Goal: Task Accomplishment & Management: Complete application form

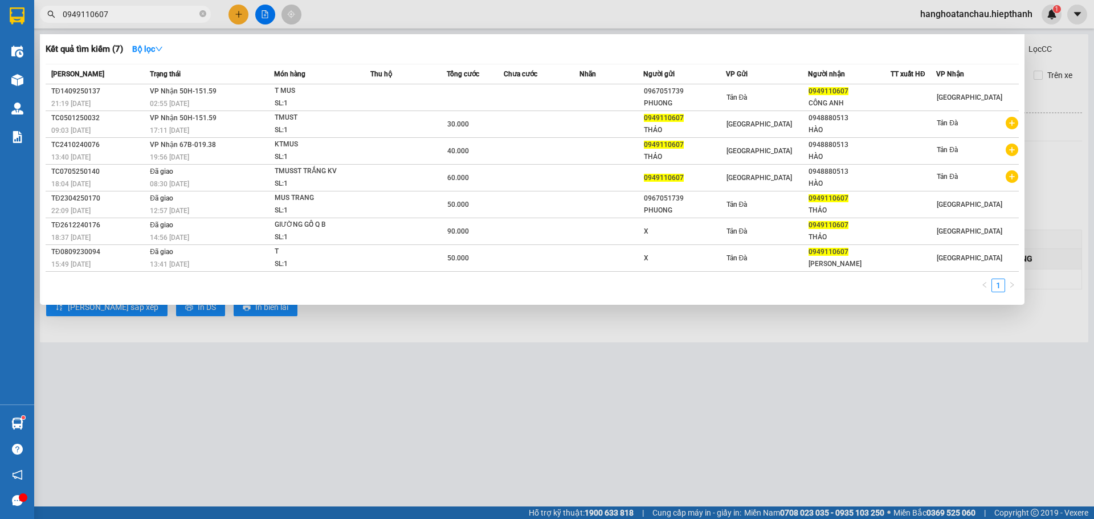
click at [238, 14] on div at bounding box center [547, 259] width 1094 height 519
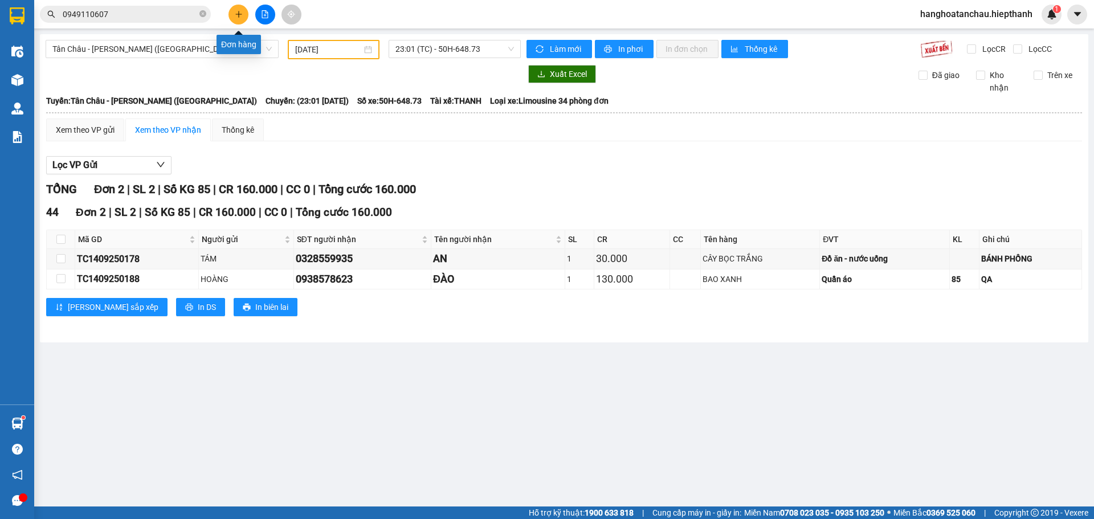
click at [239, 14] on icon "plus" at bounding box center [238, 14] width 6 height 1
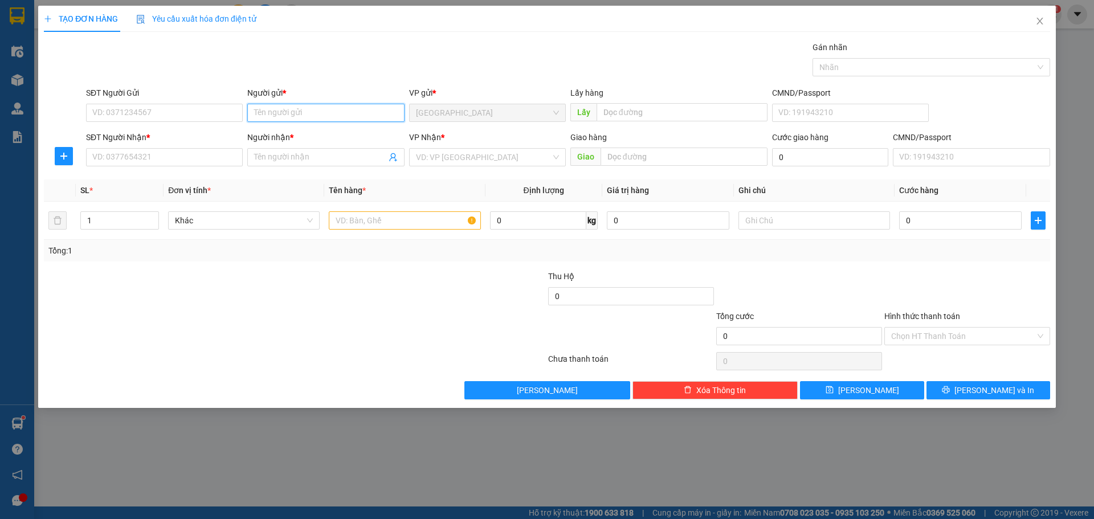
click at [340, 113] on input "Người gửi *" at bounding box center [325, 113] width 157 height 18
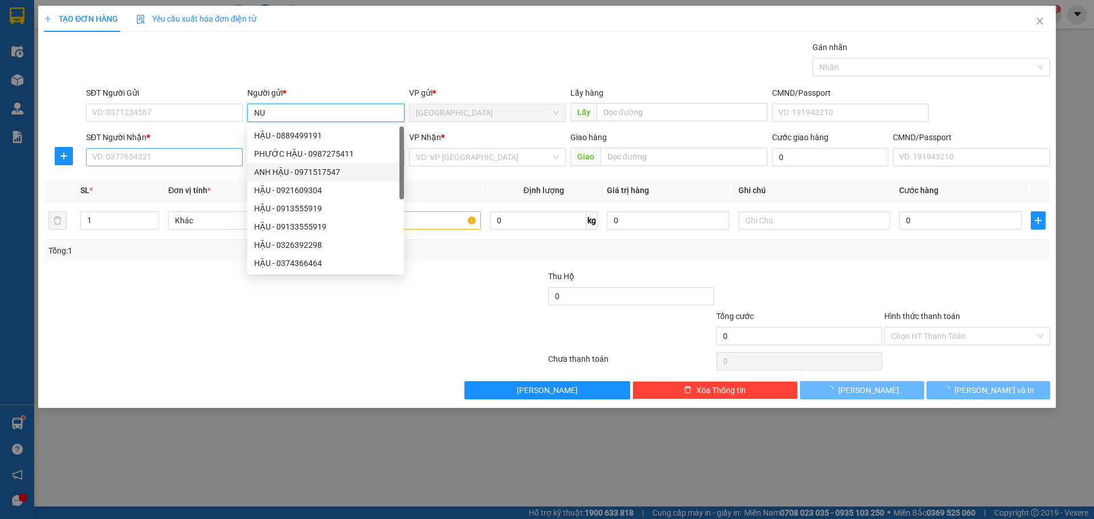
type input "NU"
click at [235, 155] on input "SĐT Người Nhận *" at bounding box center [164, 157] width 157 height 18
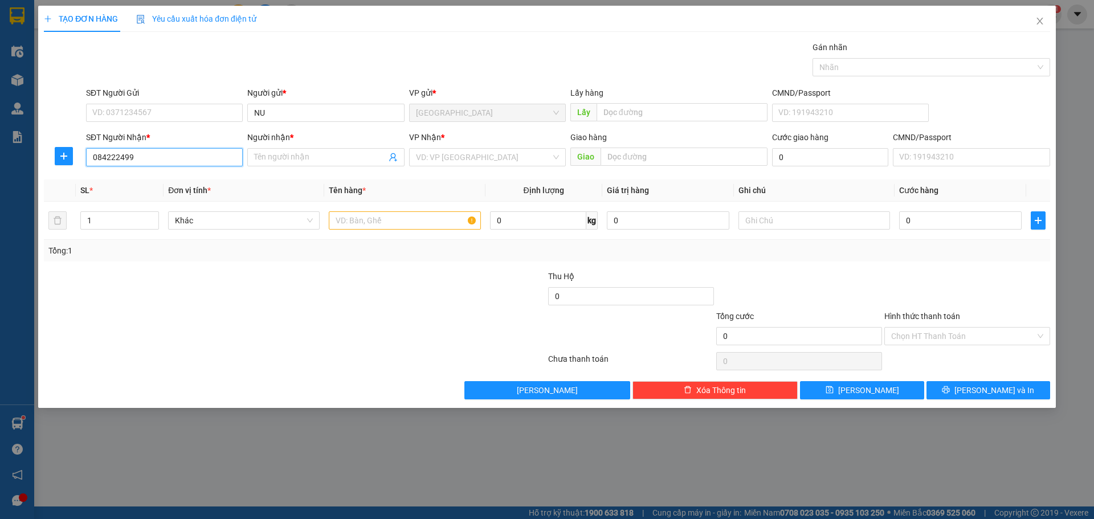
type input "0842224990"
click at [205, 177] on div "0842224990 - BA CỌC" at bounding box center [164, 180] width 143 height 13
type input "BA CỌC"
type input "0842224990"
click at [487, 154] on input "search" at bounding box center [483, 157] width 135 height 17
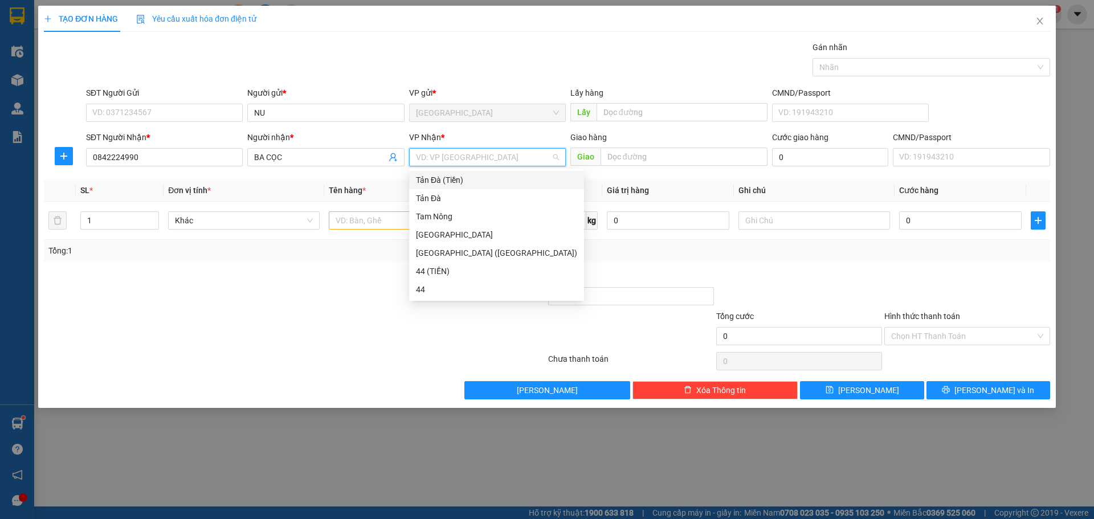
click at [465, 179] on div "Tản Đà (Tiền)" at bounding box center [496, 180] width 161 height 13
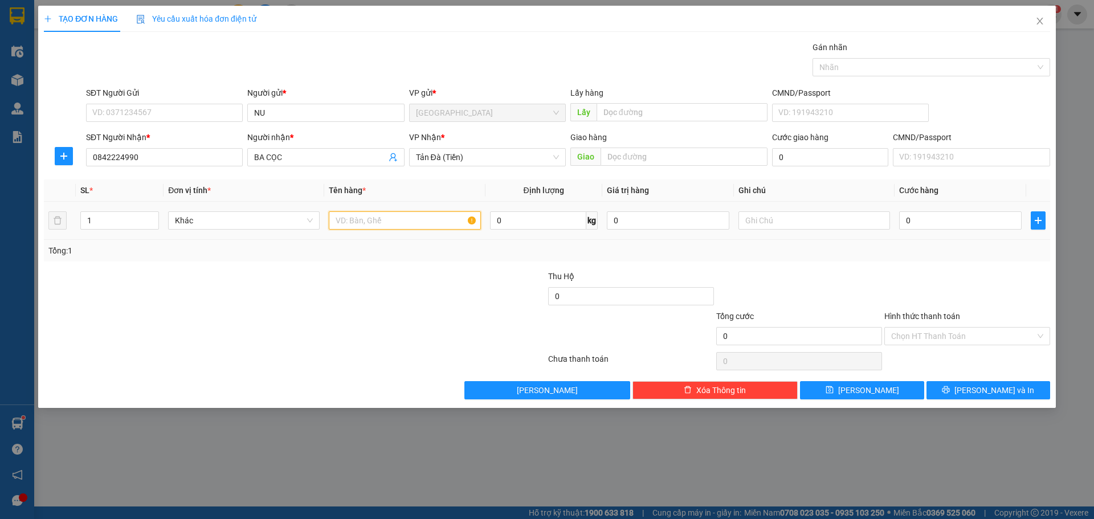
click at [386, 224] on input "text" at bounding box center [405, 220] width 152 height 18
type input "TNP 2TRIEU"
click at [824, 220] on input "text" at bounding box center [815, 220] width 152 height 18
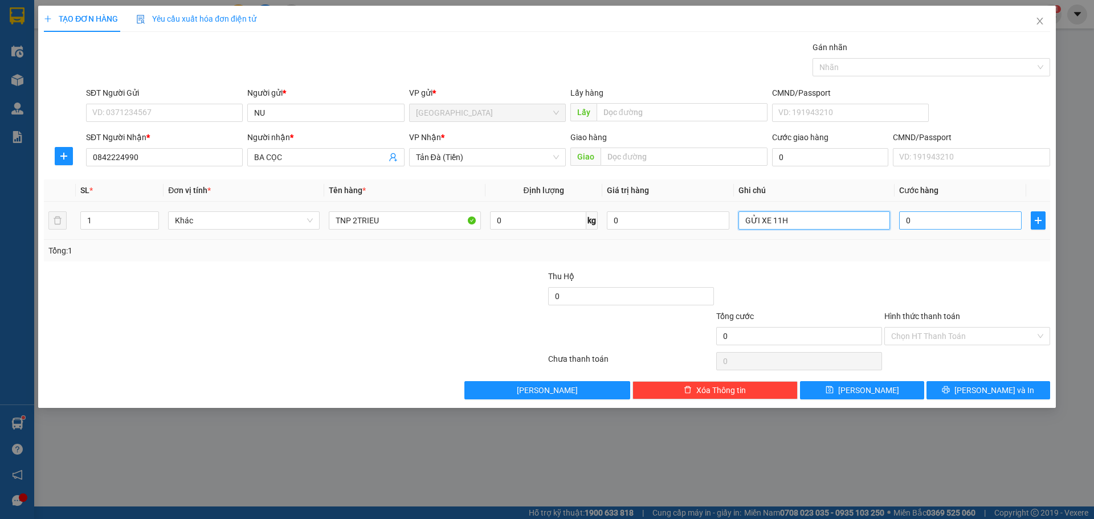
type input "GỬI XE 11H"
click at [971, 227] on input "0" at bounding box center [961, 220] width 123 height 18
type input "2"
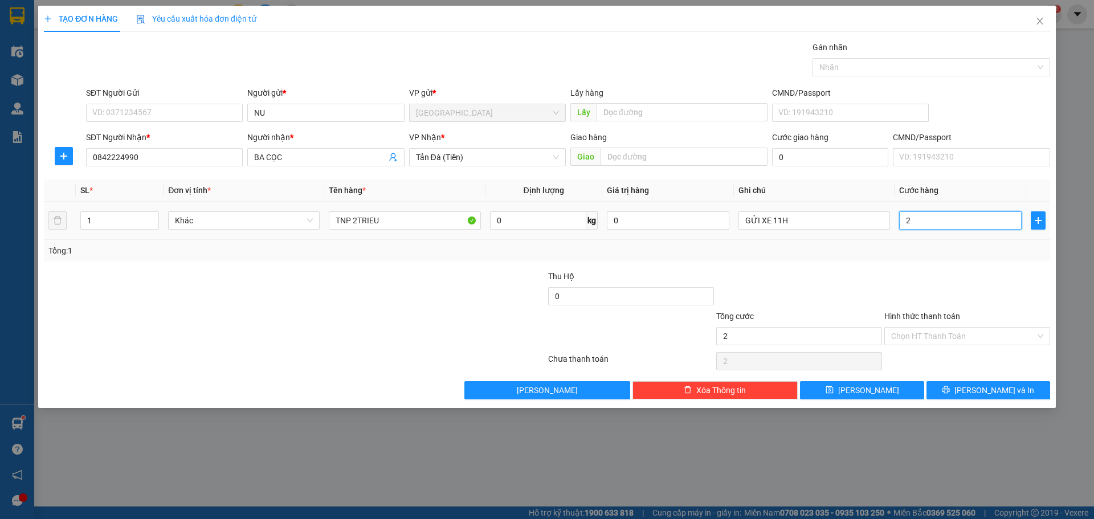
type input "20"
type input "20.000"
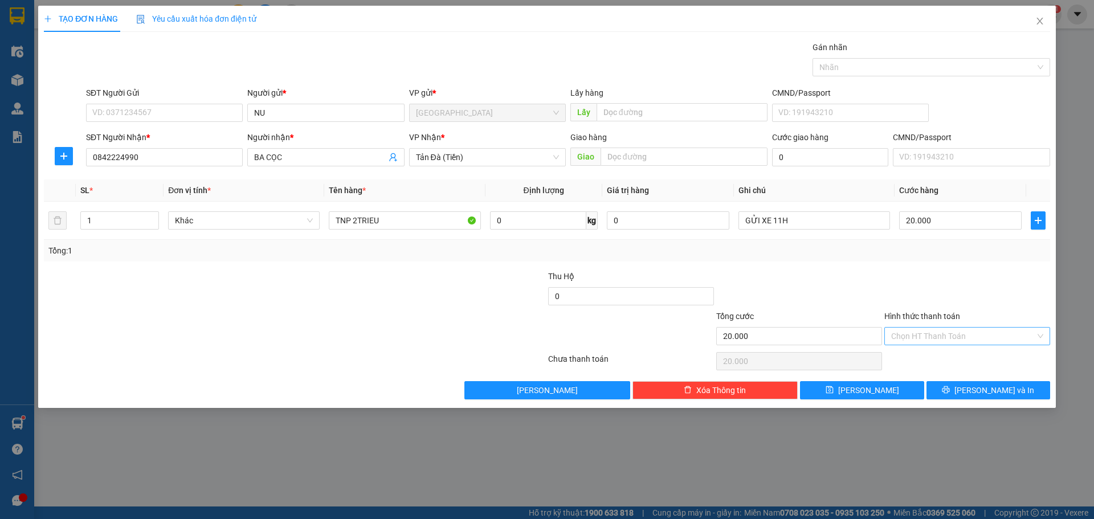
drag, startPoint x: 952, startPoint y: 337, endPoint x: 958, endPoint y: 341, distance: 7.0
click at [953, 337] on input "Hình thức thanh toán" at bounding box center [964, 336] width 144 height 17
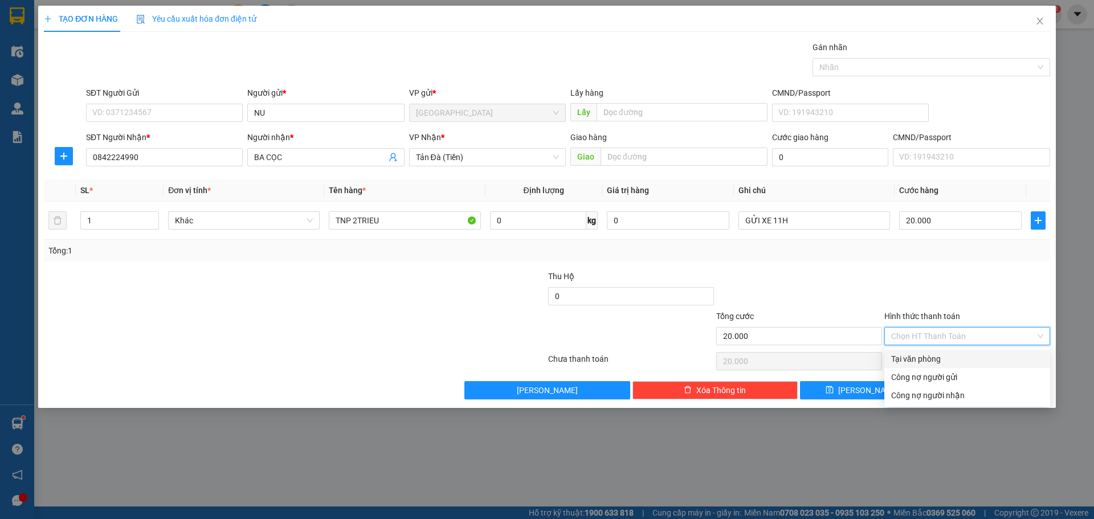
click at [959, 359] on div "Tại văn phòng" at bounding box center [968, 359] width 152 height 13
type input "0"
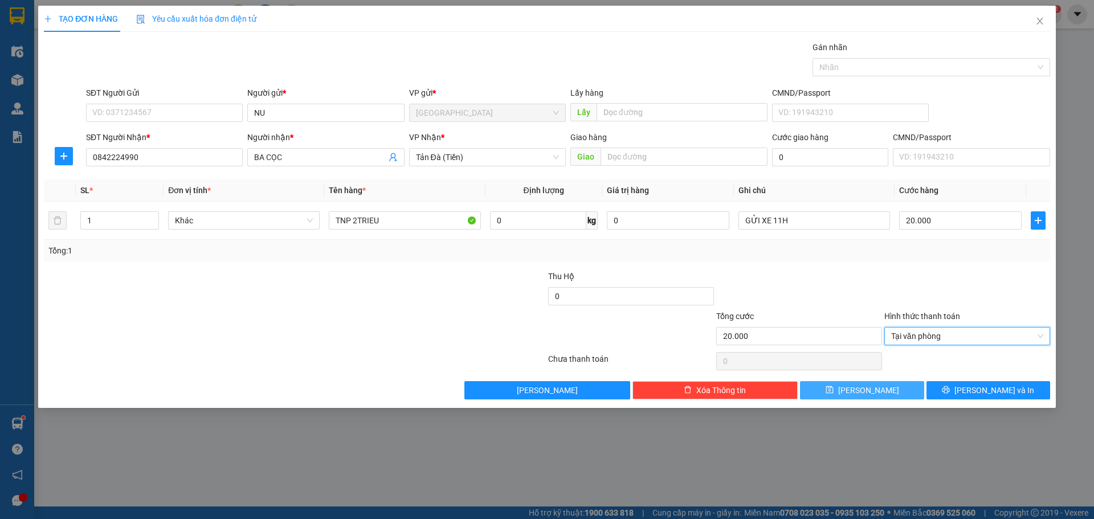
click at [878, 391] on button "Lưu" at bounding box center [862, 390] width 124 height 18
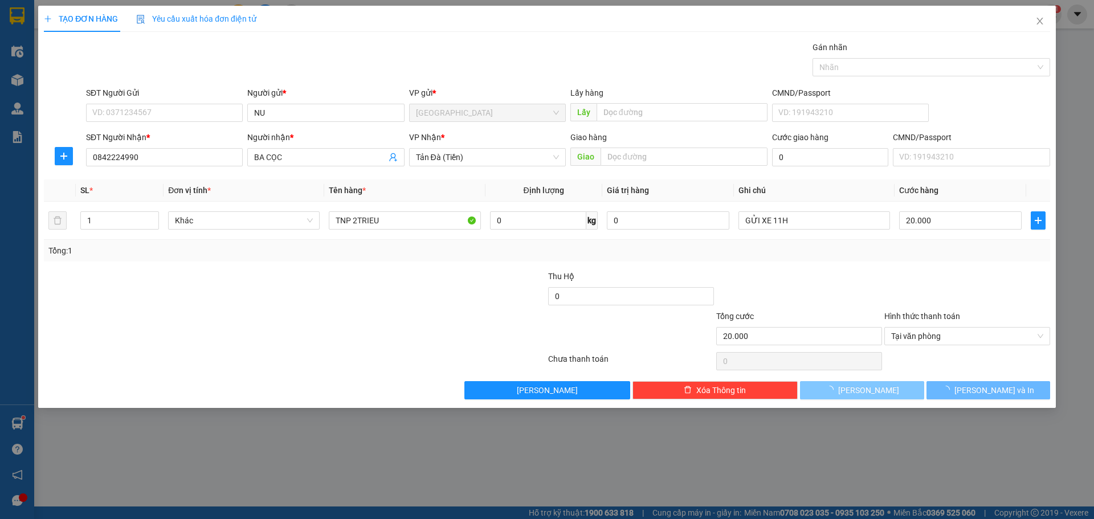
type input "0"
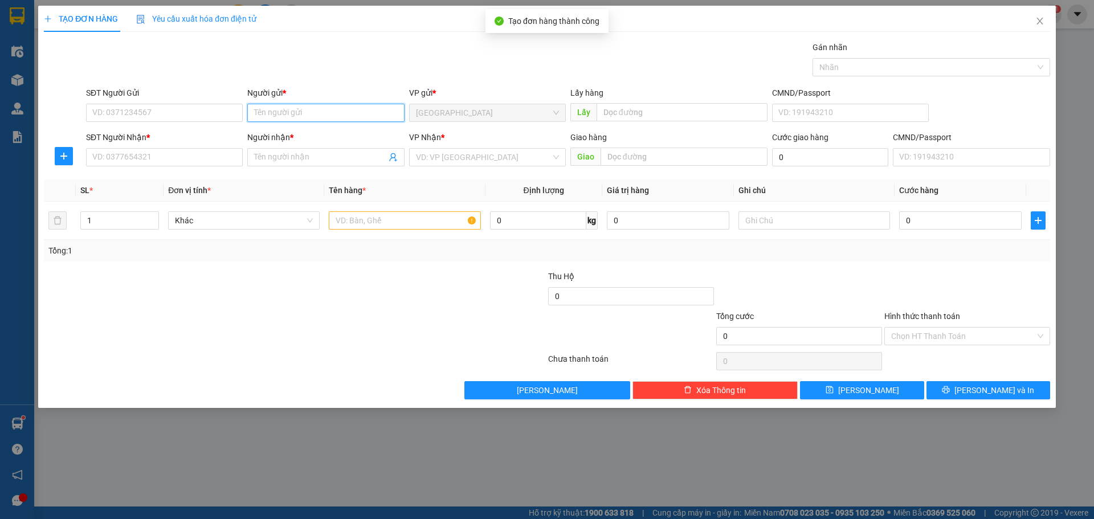
click at [348, 117] on input "Người gửi *" at bounding box center [325, 113] width 157 height 18
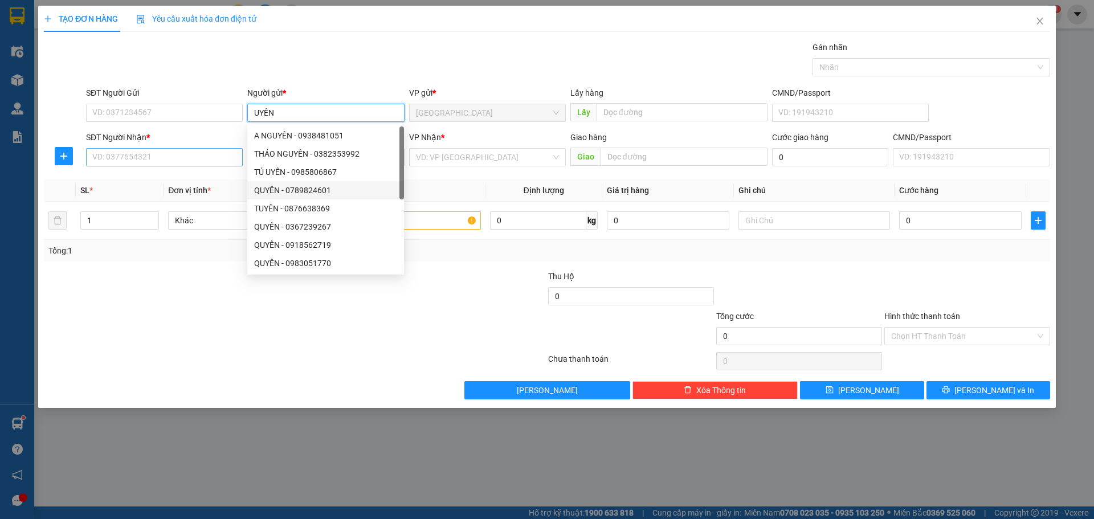
type input "UYÊN"
click at [161, 160] on input "SĐT Người Nhận *" at bounding box center [164, 157] width 157 height 18
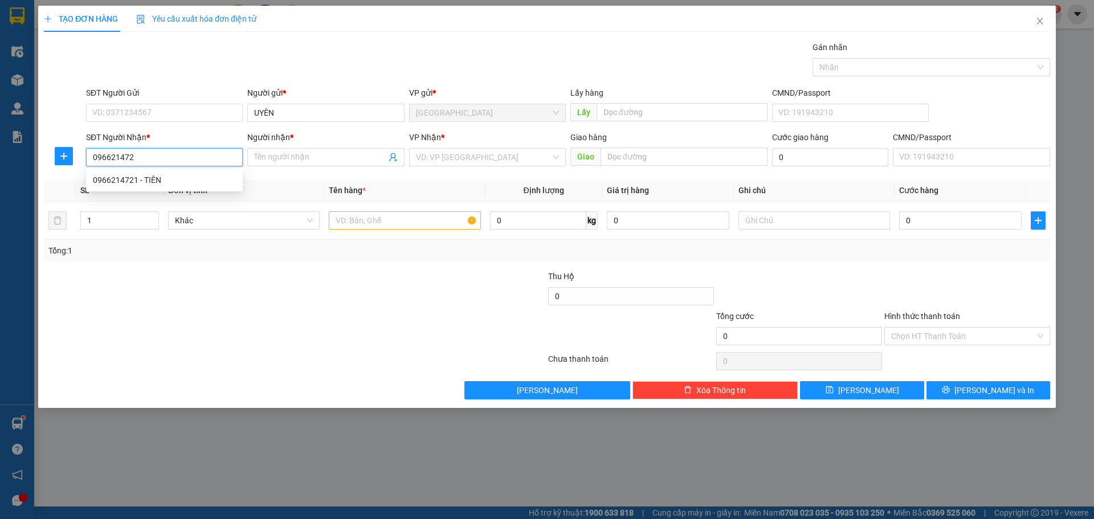
type input "0966214721"
click at [164, 180] on div "0966214721 - TIÊN" at bounding box center [164, 180] width 143 height 13
type input "TIÊN"
type input "0966214721"
drag, startPoint x: 461, startPoint y: 158, endPoint x: 443, endPoint y: 171, distance: 22.5
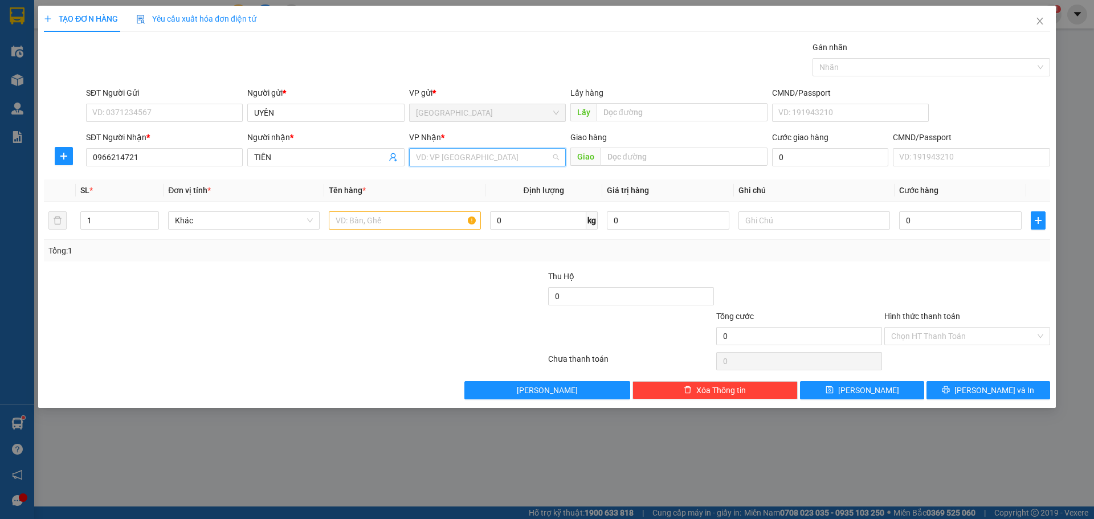
click at [460, 158] on input "search" at bounding box center [483, 157] width 135 height 17
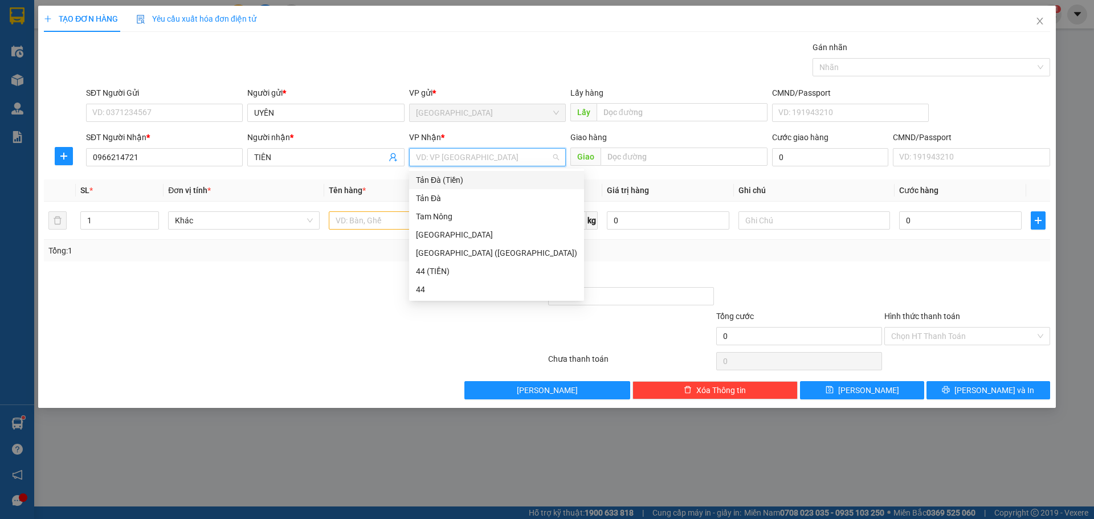
click at [439, 179] on div "Tản Đà (Tiền)" at bounding box center [496, 180] width 161 height 13
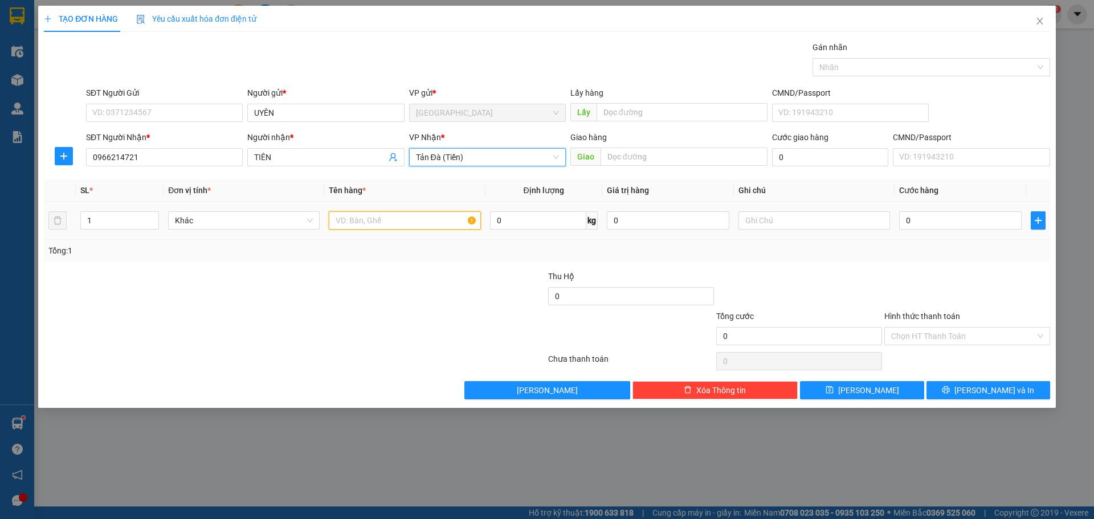
click at [407, 219] on input "text" at bounding box center [405, 220] width 152 height 18
type input "H"
type input "THU HỘ 1TR200"
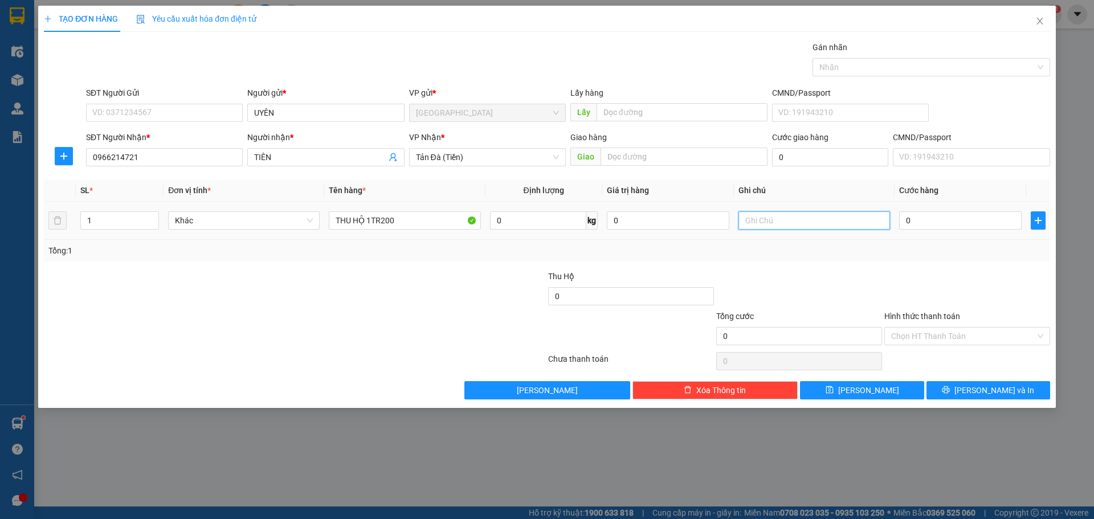
click at [808, 225] on input "text" at bounding box center [815, 220] width 152 height 18
type input "GỬI XE 11H"
click at [951, 215] on input "0" at bounding box center [961, 220] width 123 height 18
type input "2"
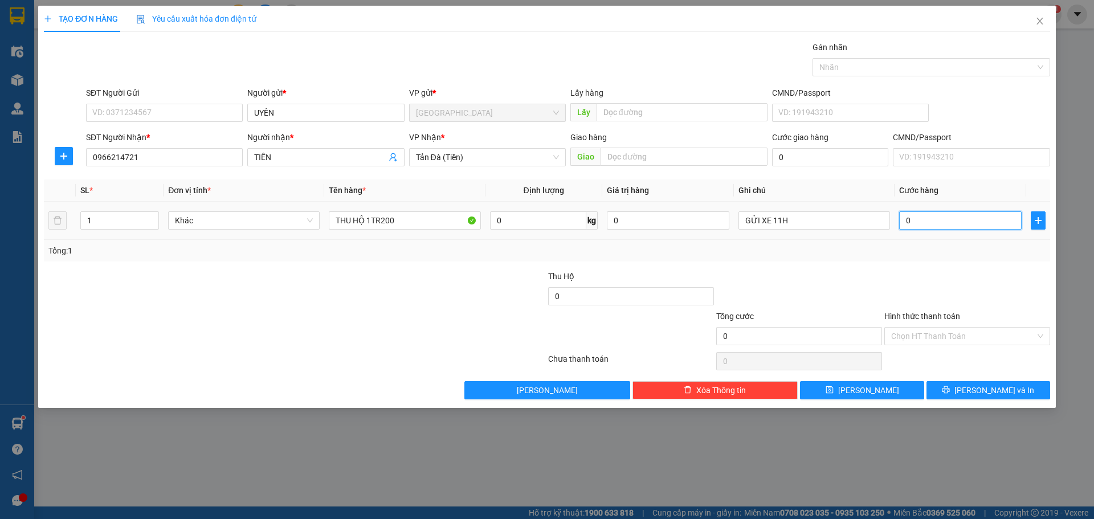
type input "2"
type input "20"
type input "20.000"
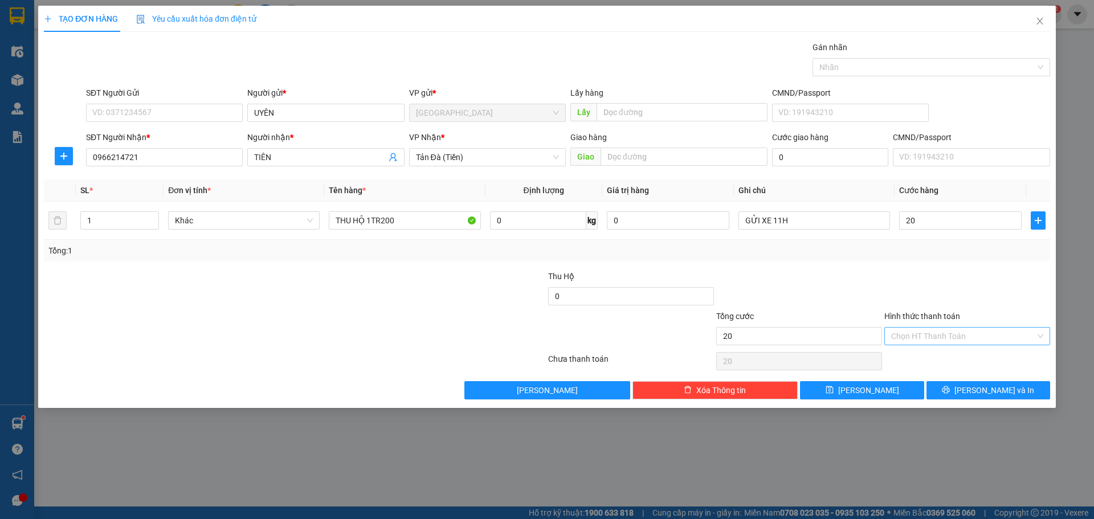
type input "20.000"
click at [943, 335] on input "Hình thức thanh toán" at bounding box center [964, 336] width 144 height 17
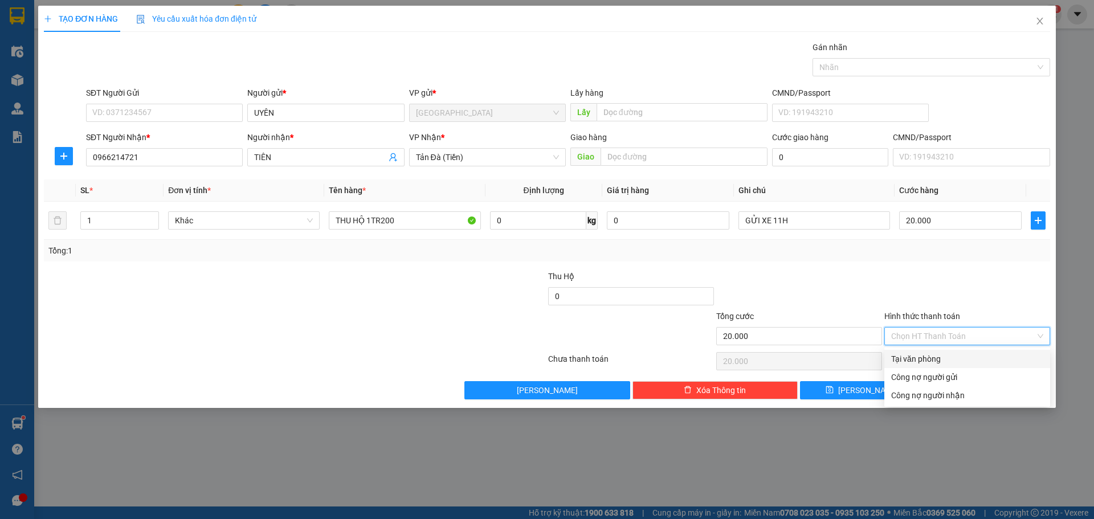
click at [927, 362] on div "Tại văn phòng" at bounding box center [968, 359] width 152 height 13
type input "0"
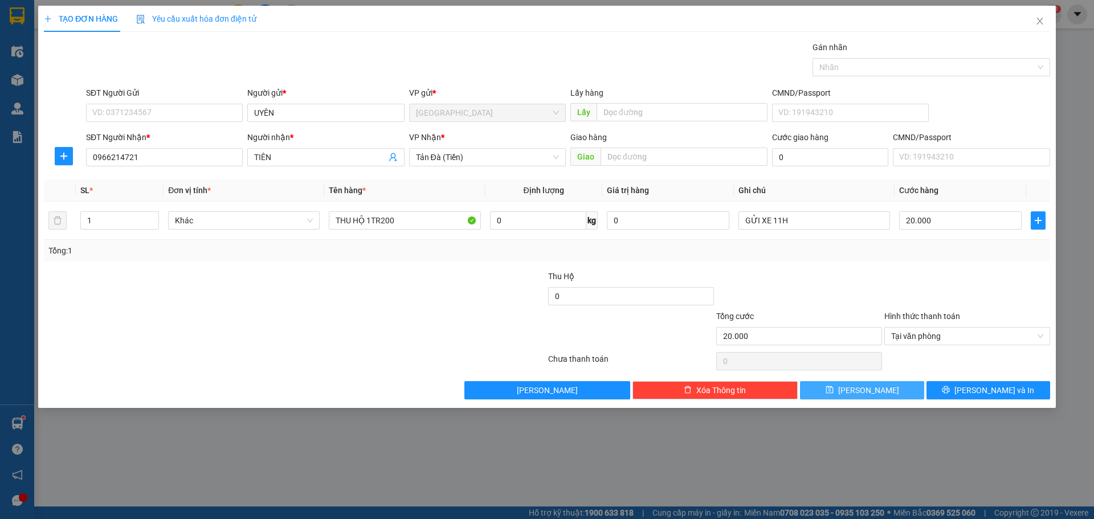
click at [877, 394] on button "Lưu" at bounding box center [862, 390] width 124 height 18
type input "0"
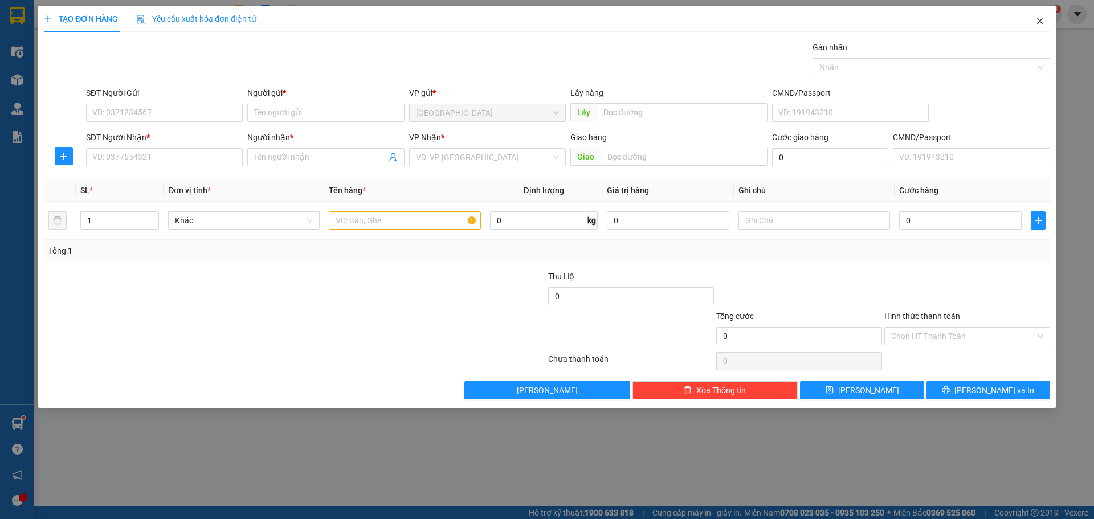
click at [1041, 23] on icon "close" at bounding box center [1040, 21] width 9 height 9
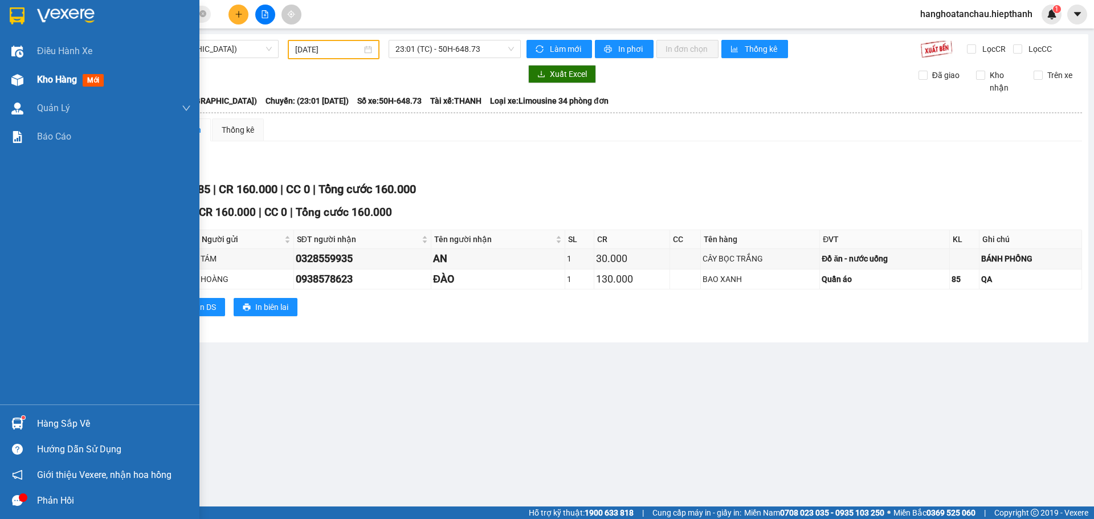
click at [38, 82] on span "Kho hàng" at bounding box center [57, 79] width 40 height 11
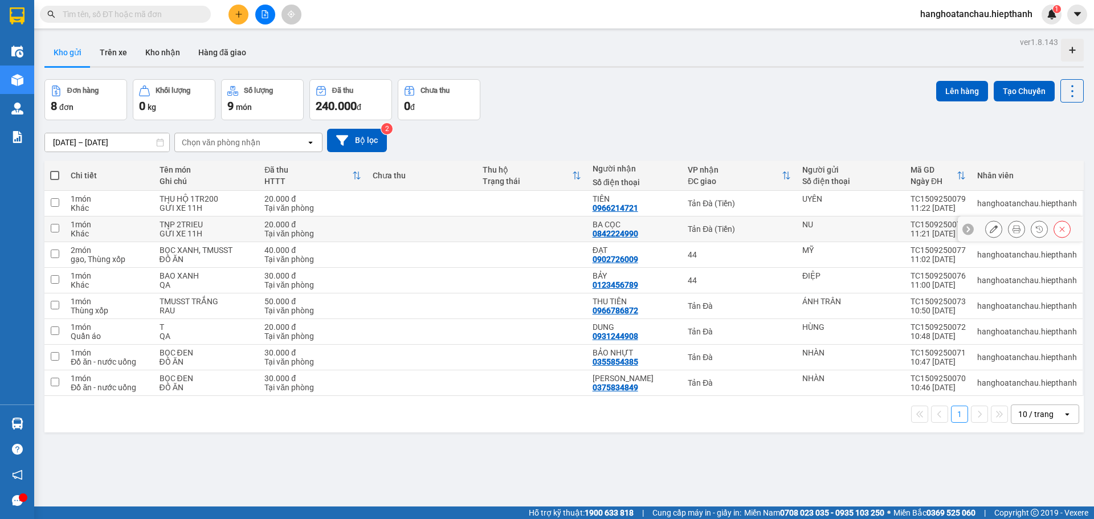
click at [845, 227] on div "NU" at bounding box center [851, 224] width 97 height 9
checkbox input "true"
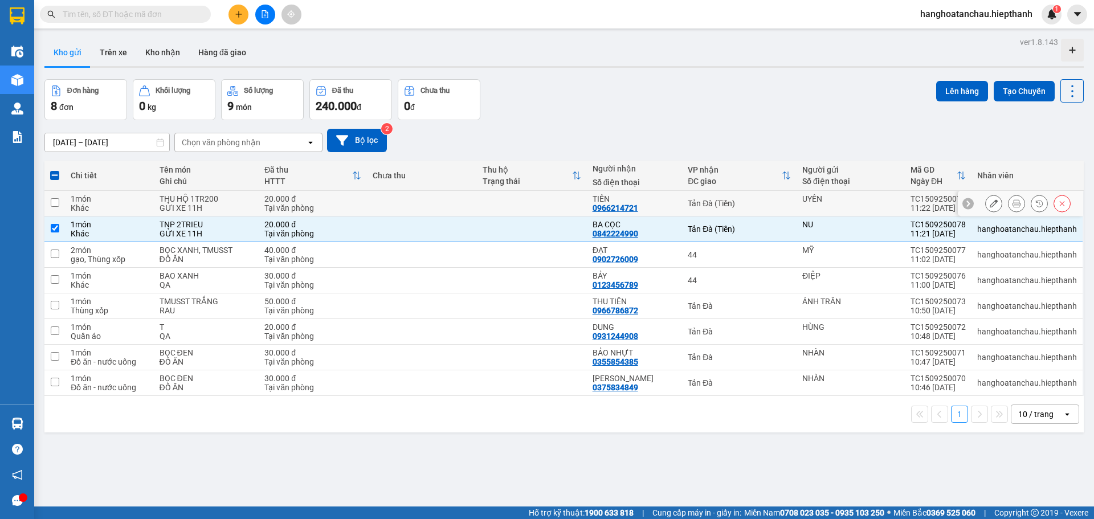
click at [860, 197] on div "UYÊN" at bounding box center [851, 198] width 97 height 9
checkbox input "true"
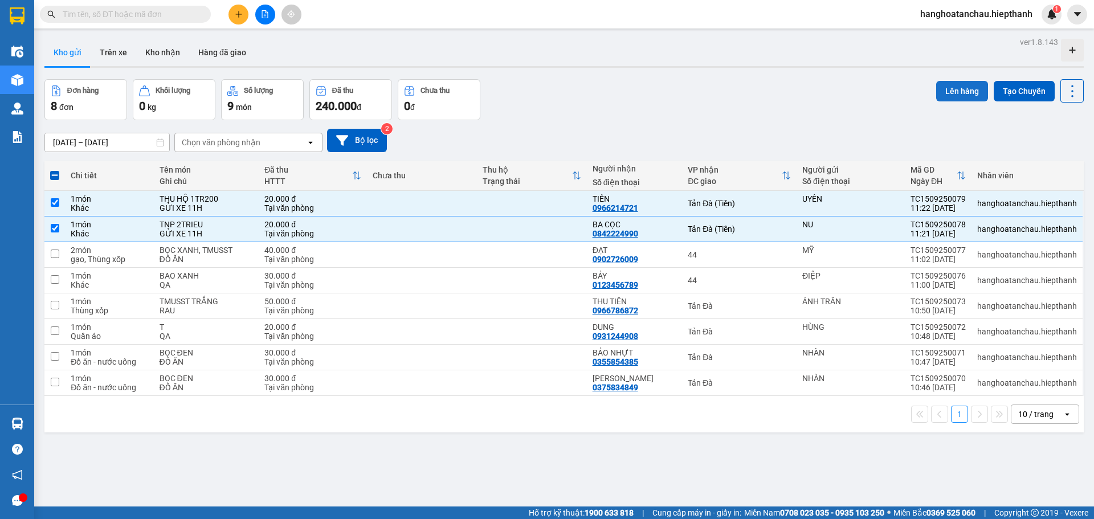
click at [950, 85] on button "Lên hàng" at bounding box center [963, 91] width 52 height 21
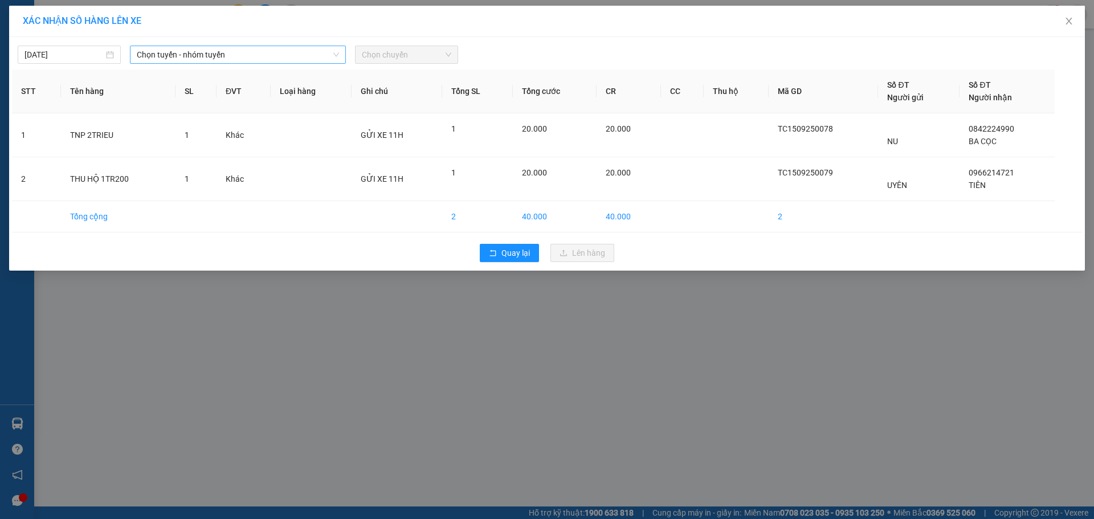
click at [193, 51] on span "Chọn tuyến - nhóm tuyến" at bounding box center [238, 54] width 202 height 17
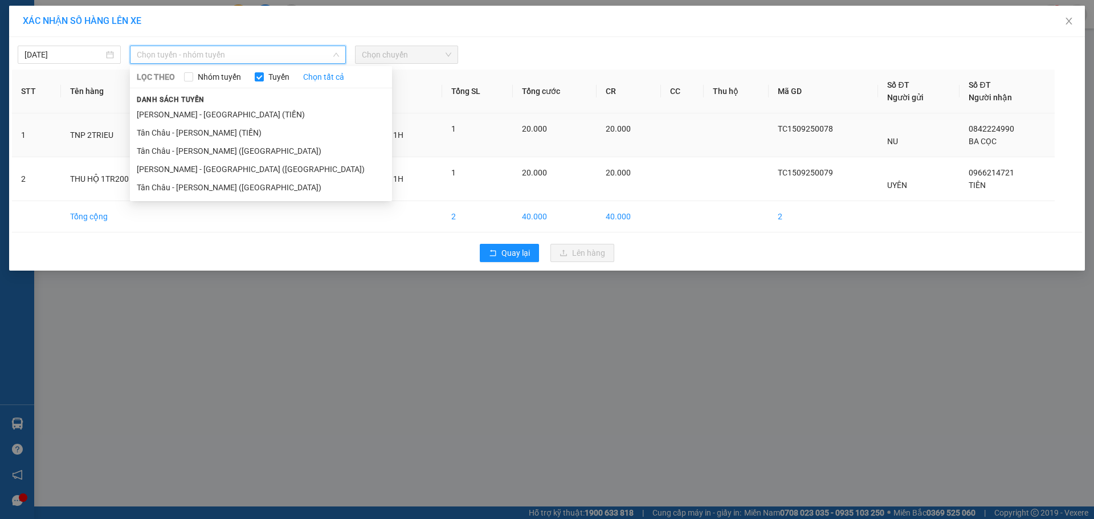
drag, startPoint x: 145, startPoint y: 129, endPoint x: 156, endPoint y: 127, distance: 11.6
click at [145, 129] on li "Tân Châu - [PERSON_NAME] (TIỀN)" at bounding box center [261, 133] width 262 height 18
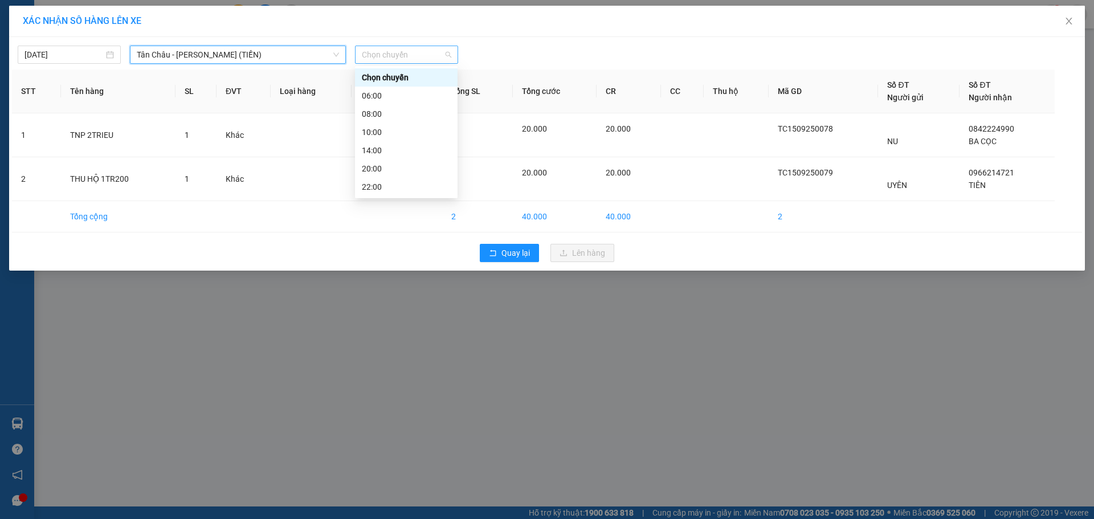
click at [427, 51] on span "Chọn chuyến" at bounding box center [406, 54] width 89 height 17
click at [366, 185] on div "22:00" at bounding box center [406, 187] width 89 height 13
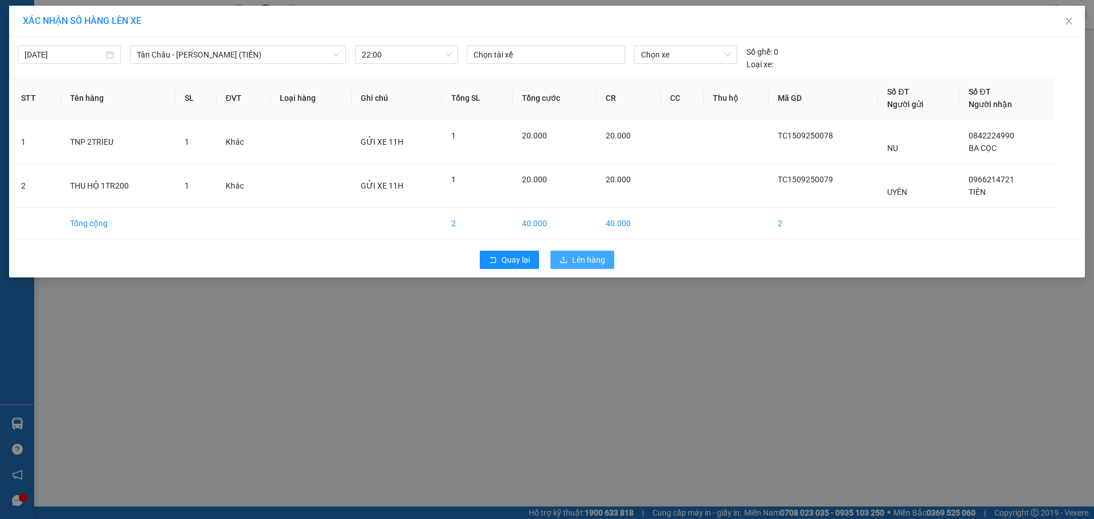
click at [584, 260] on span "Lên hàng" at bounding box center [588, 260] width 33 height 13
